Goal: Information Seeking & Learning: Learn about a topic

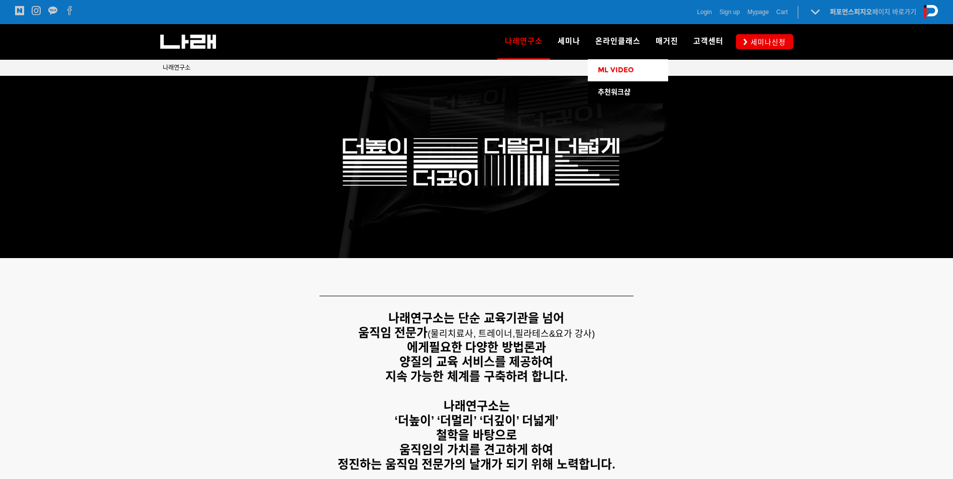
click at [619, 70] on span "ML VIDEO" at bounding box center [616, 70] width 36 height 9
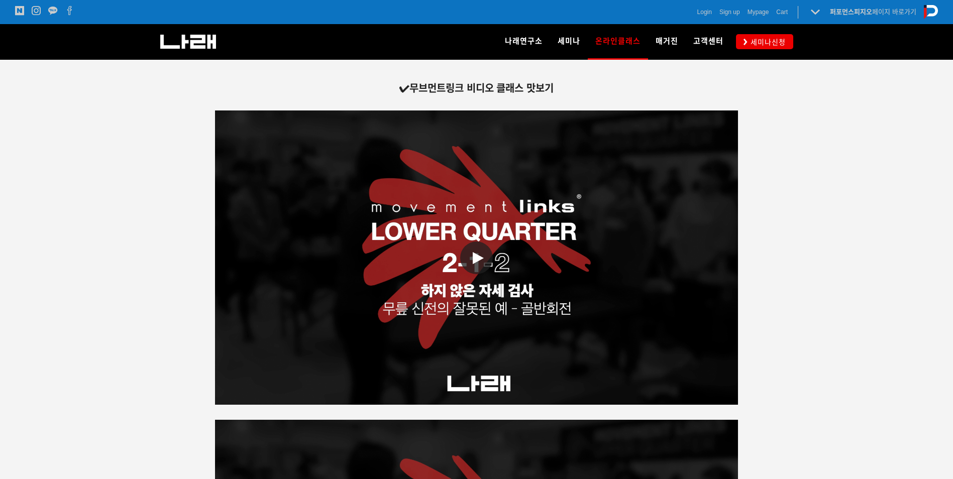
scroll to position [1657, 0]
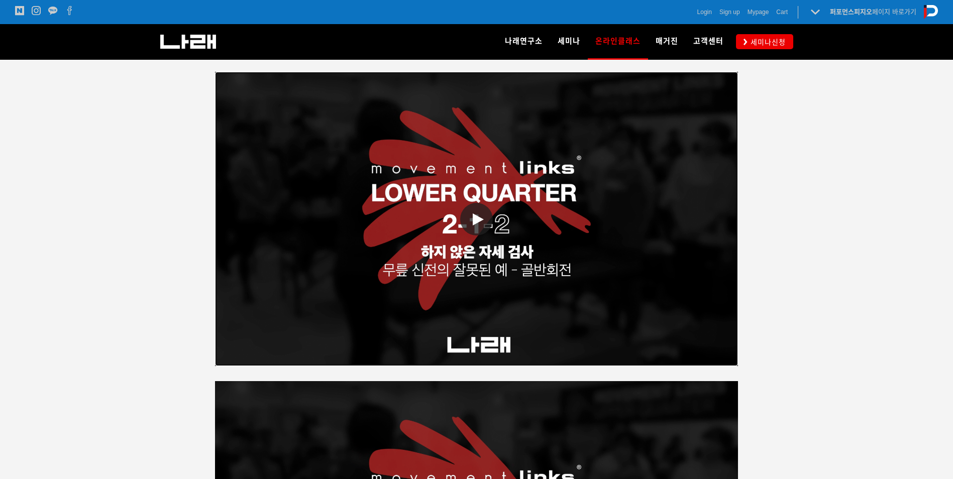
click at [481, 219] on icon at bounding box center [478, 219] width 11 height 12
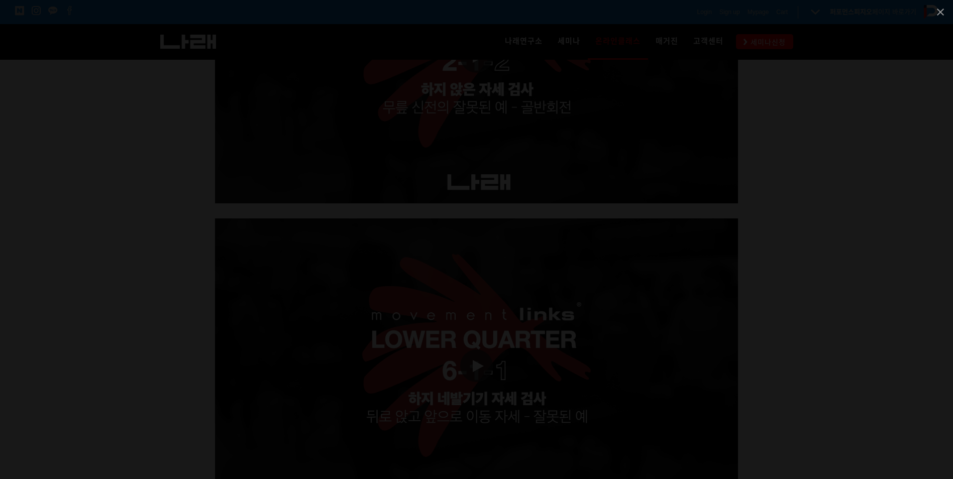
scroll to position [1909, 0]
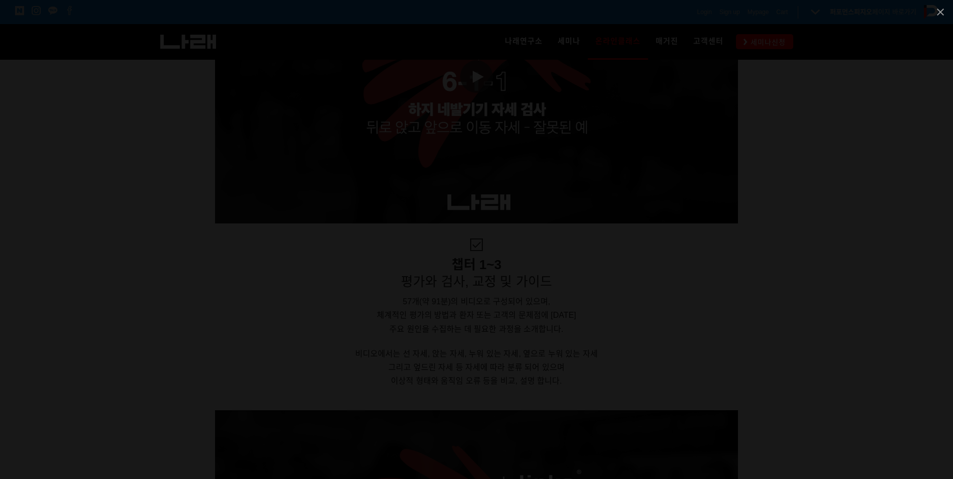
click at [814, 192] on div at bounding box center [476, 239] width 953 height 479
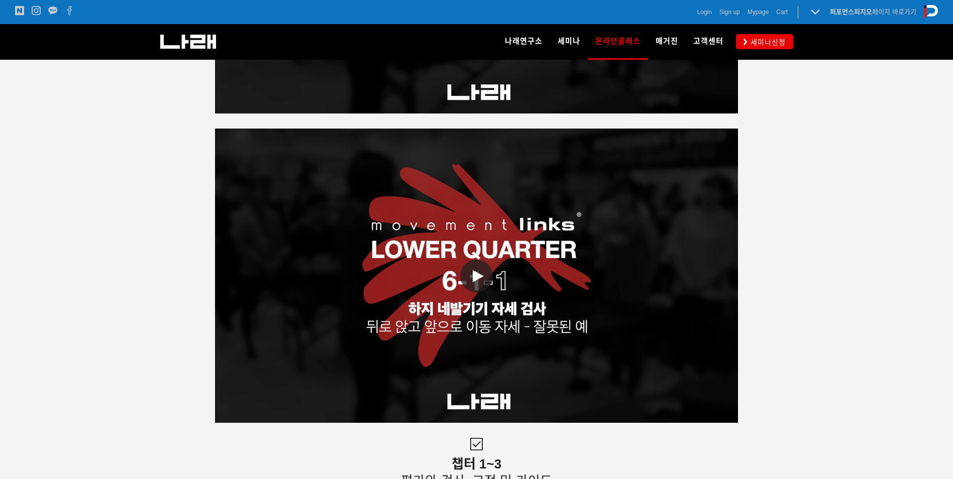
scroll to position [1959, 0]
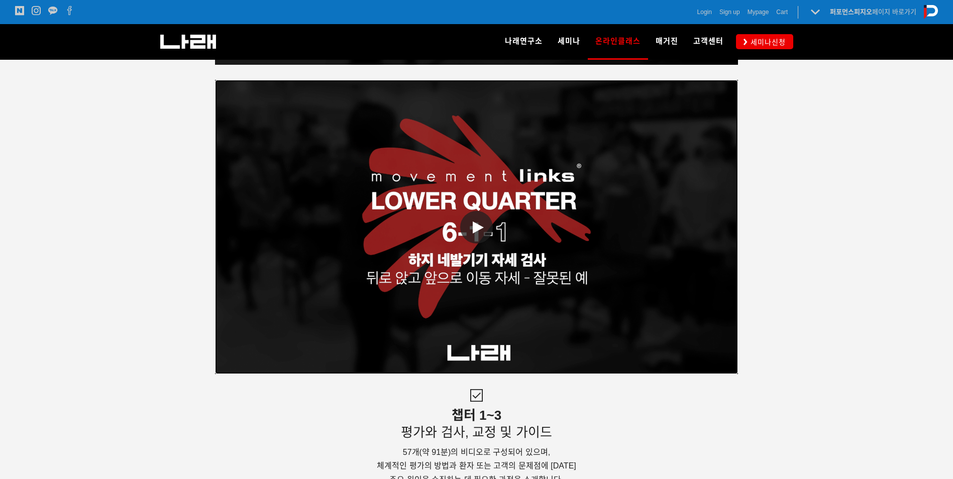
click at [473, 232] on icon at bounding box center [478, 228] width 11 height 12
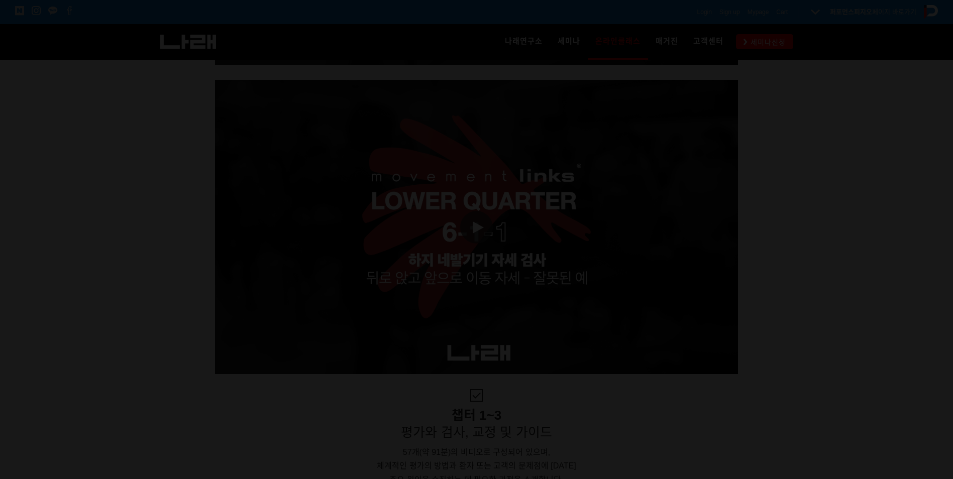
click at [838, 286] on div at bounding box center [476, 239] width 953 height 479
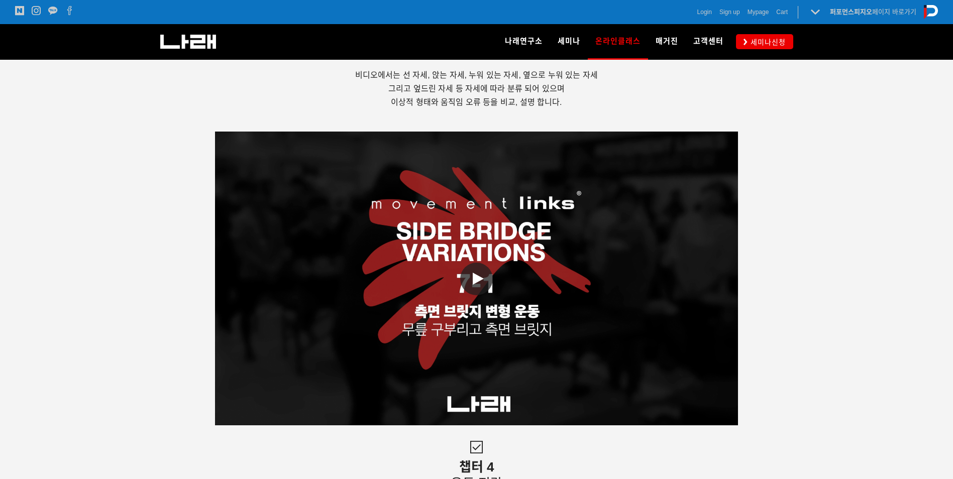
scroll to position [2411, 0]
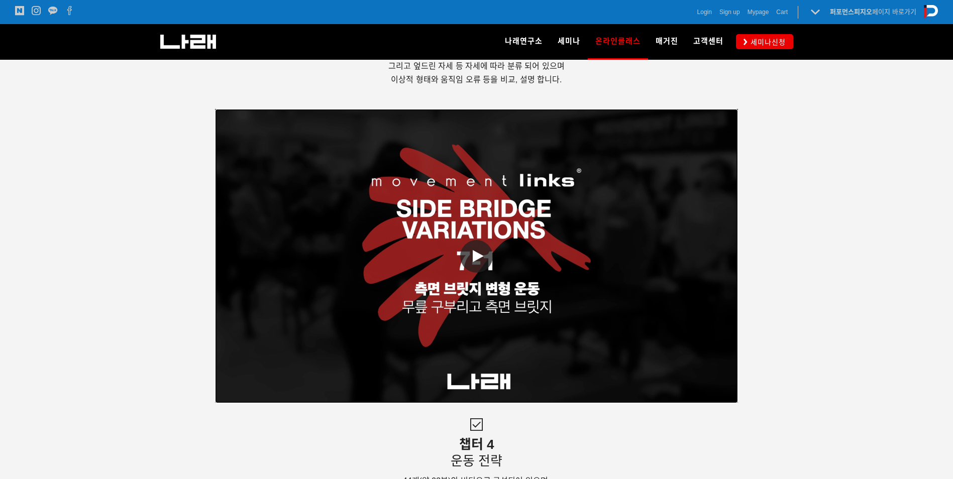
click at [479, 251] on span at bounding box center [476, 256] width 33 height 33
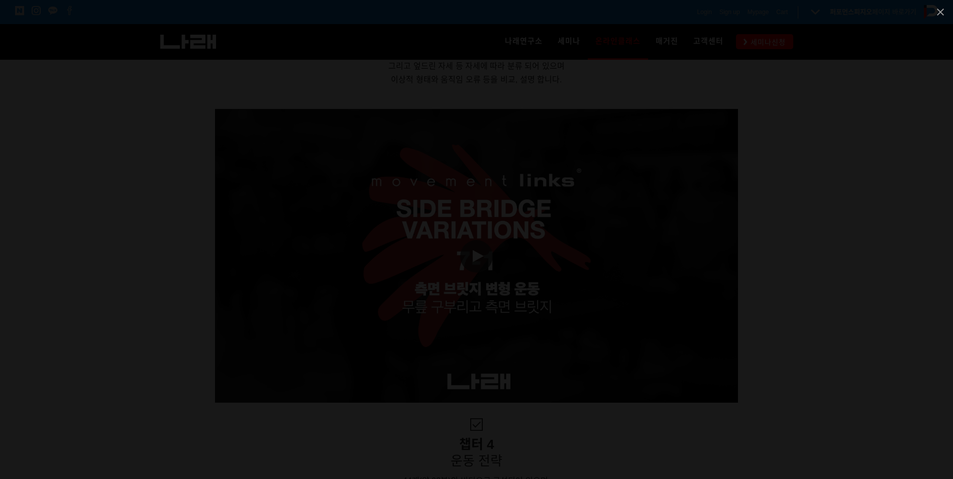
click at [875, 305] on div at bounding box center [476, 239] width 953 height 479
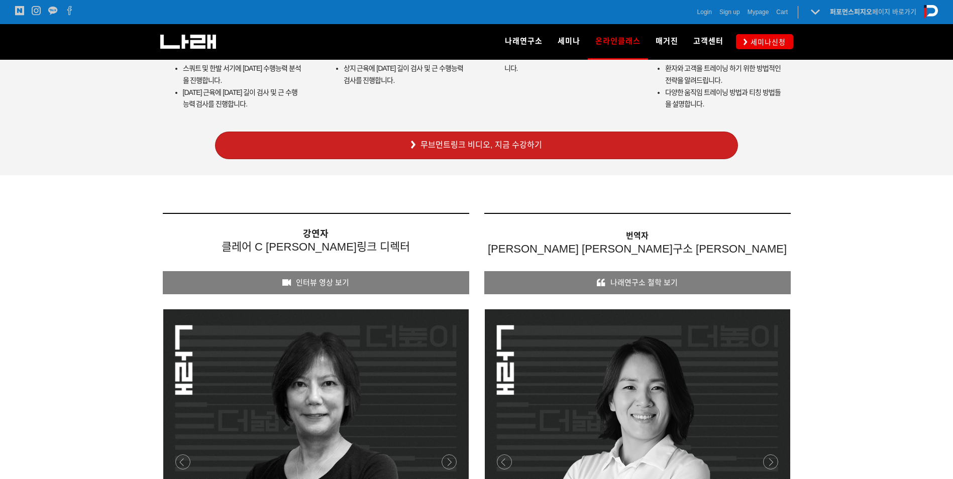
scroll to position [3311, 0]
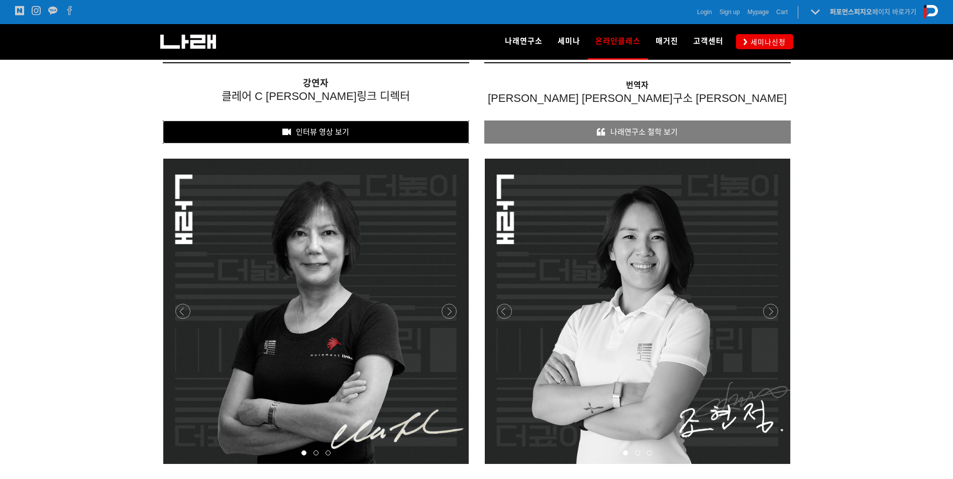
click at [341, 143] on link "인터뷰 영상 보기" at bounding box center [316, 132] width 306 height 23
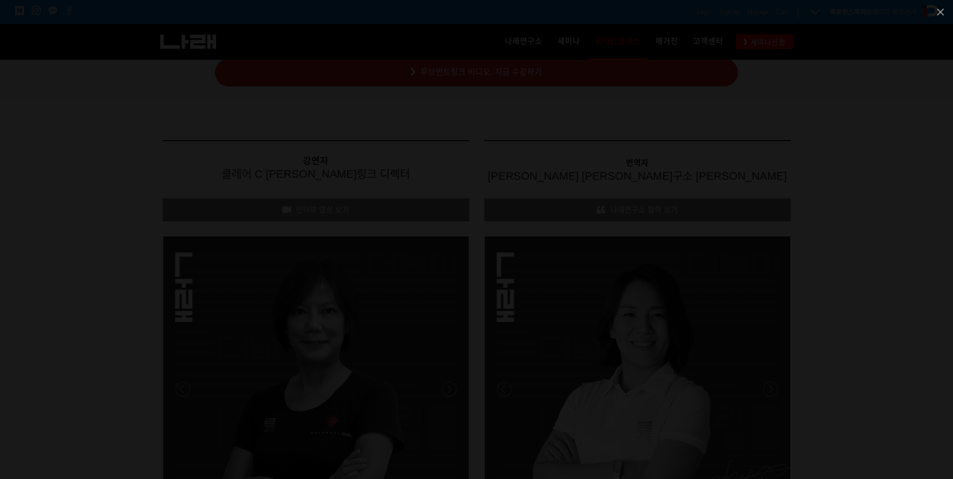
scroll to position [3111, 0]
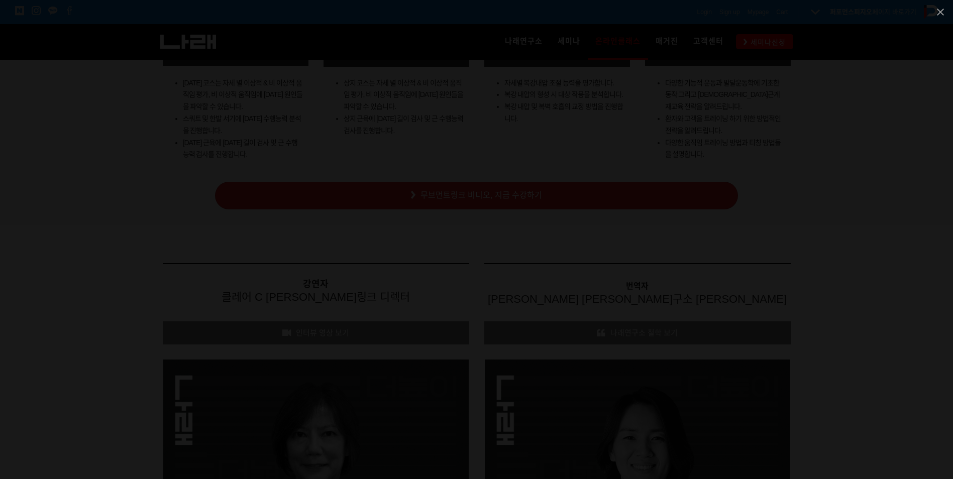
click at [832, 130] on div at bounding box center [476, 239] width 953 height 479
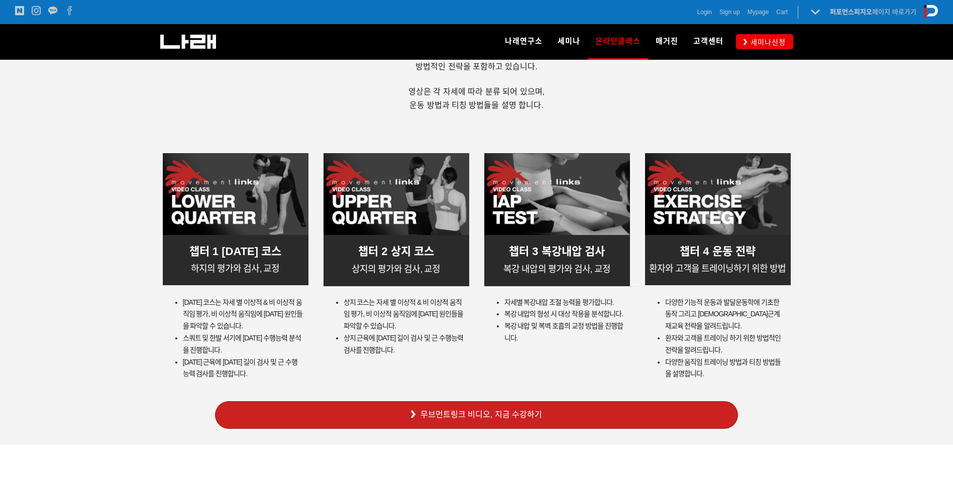
scroll to position [2960, 0]
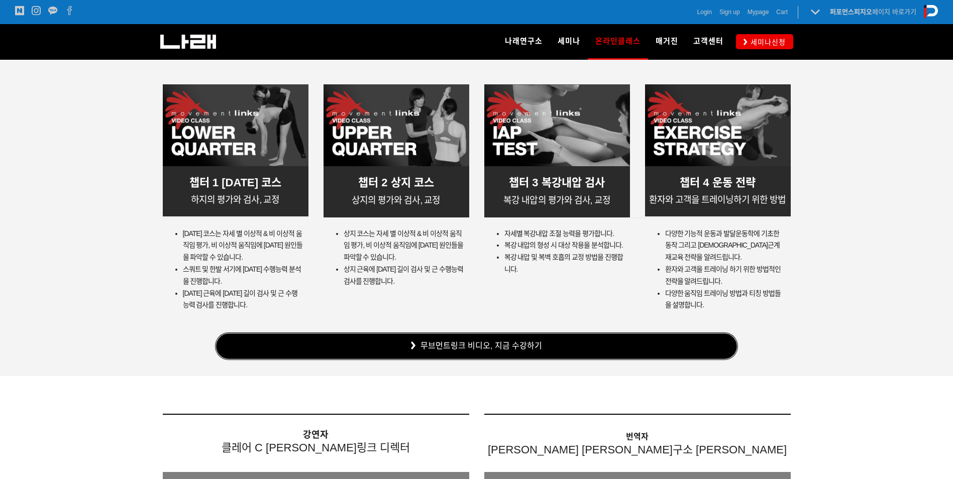
click at [477, 360] on link "무브먼트링크 비디오, 지금 수강하기" at bounding box center [476, 347] width 523 height 28
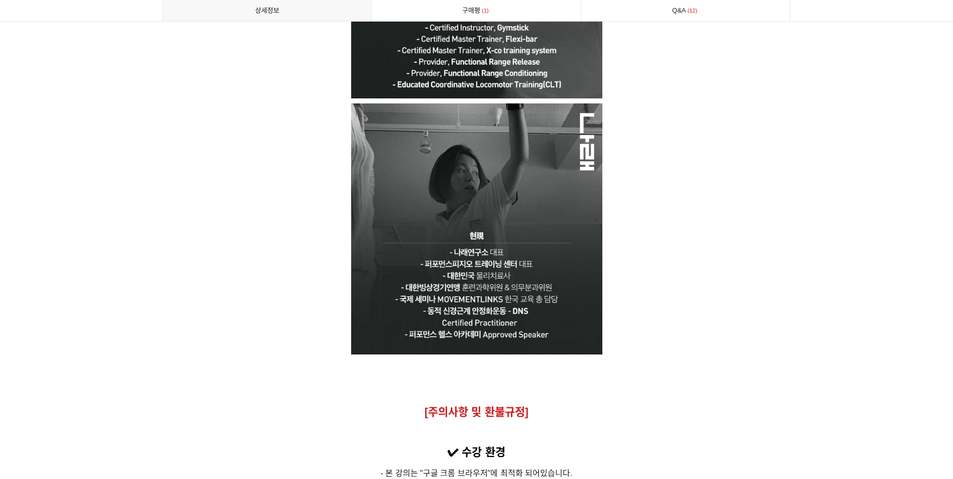
scroll to position [5374, 0]
